Goal: Check status: Check status

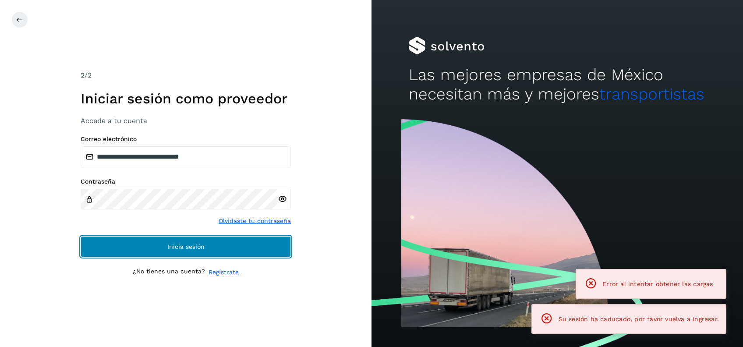
click at [200, 247] on span "Inicia sesión" at bounding box center [185, 247] width 37 height 6
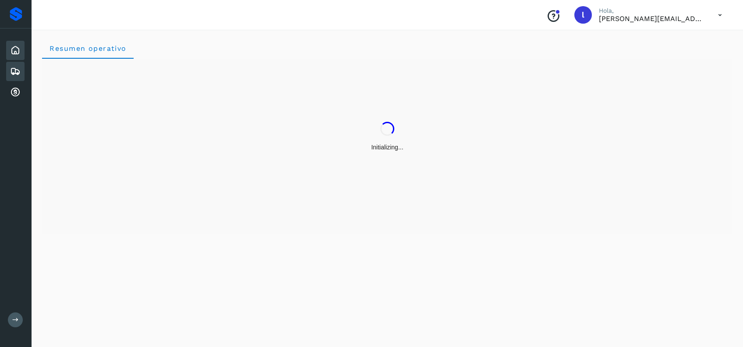
click at [16, 74] on icon at bounding box center [15, 71] width 11 height 11
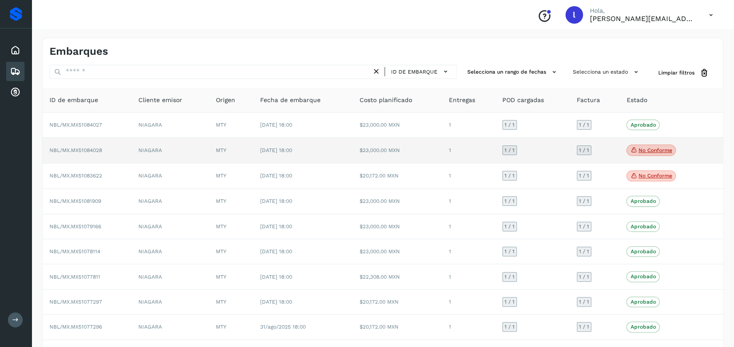
click at [654, 148] on p "No conforme" at bounding box center [655, 150] width 34 height 6
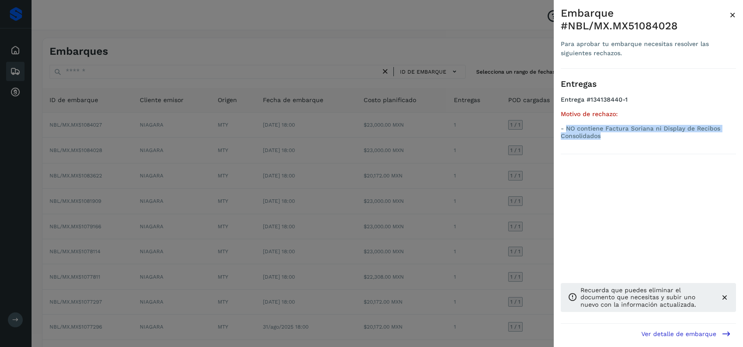
drag, startPoint x: 612, startPoint y: 137, endPoint x: 567, endPoint y: 128, distance: 45.4
click at [567, 128] on p "- NO contiene Factura Soriana ni Display de Recibos Consolidados" at bounding box center [648, 132] width 175 height 15
copy p "NO contiene Factura Soriana ni Display de Recibos Consolidados"
click at [645, 160] on div "Entregas Entrega #134138440-1 Motivo de rechazo: - NO contiene Factura Soriana …" at bounding box center [648, 118] width 175 height 99
drag, startPoint x: 732, startPoint y: 14, endPoint x: 722, endPoint y: 18, distance: 10.8
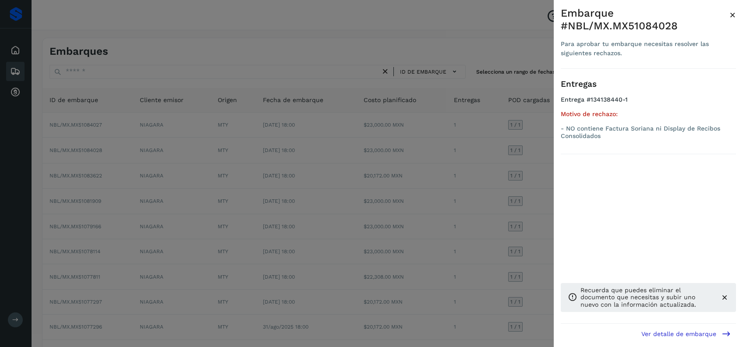
click at [732, 14] on span "×" at bounding box center [732, 15] width 7 height 12
